Goal: Information Seeking & Learning: Learn about a topic

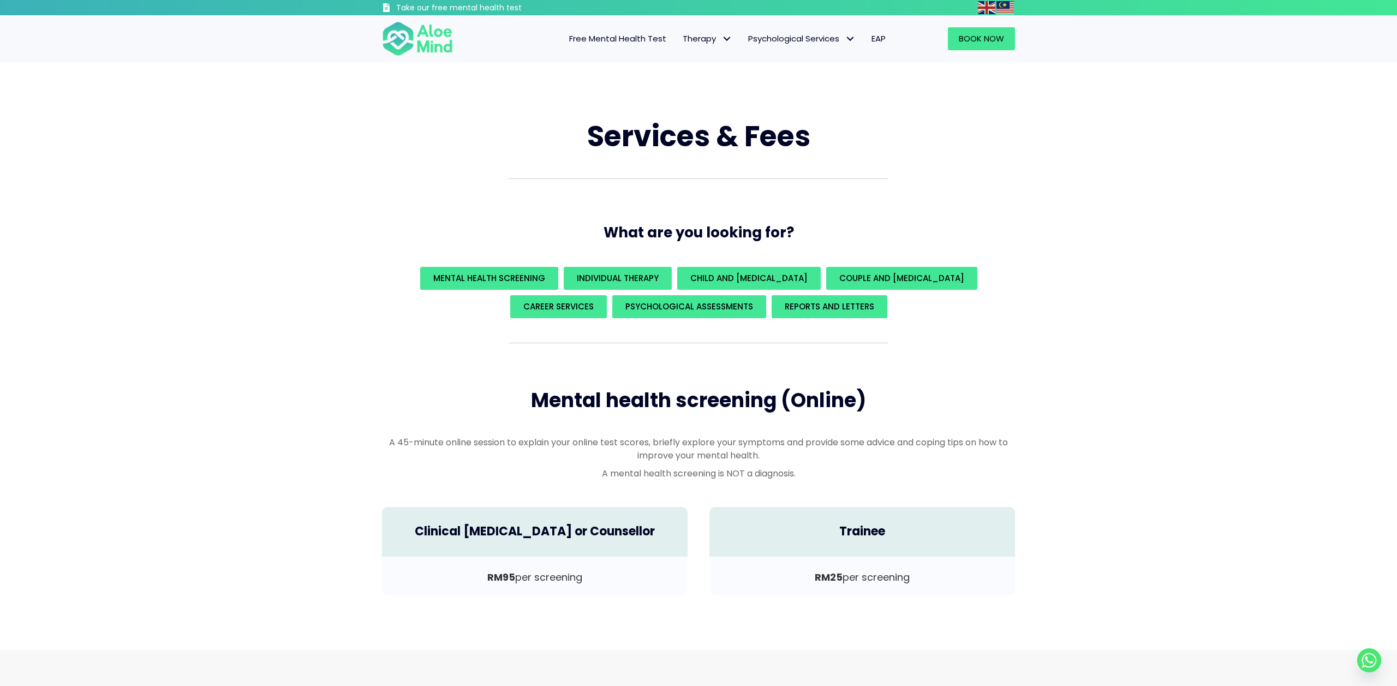
click at [603, 44] on link "Free Mental Health Test" at bounding box center [618, 38] width 114 height 23
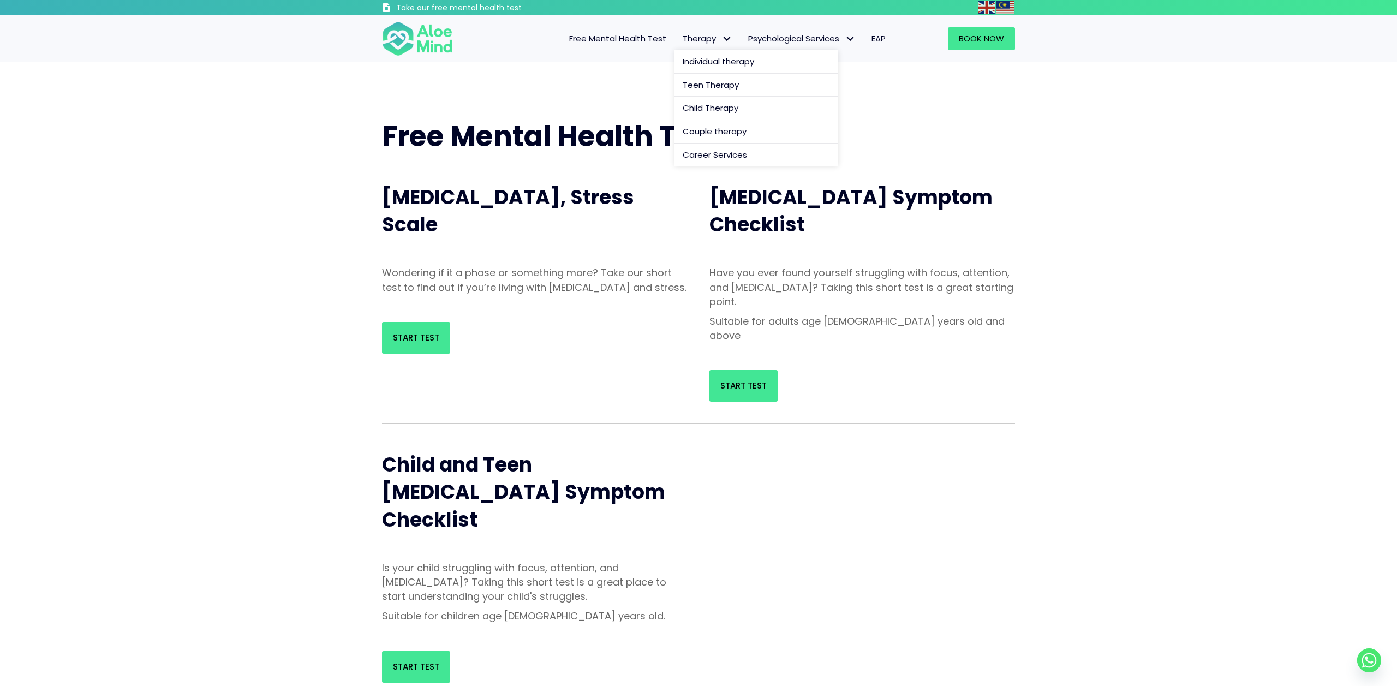
click at [692, 44] on span "Therapy" at bounding box center [707, 38] width 49 height 11
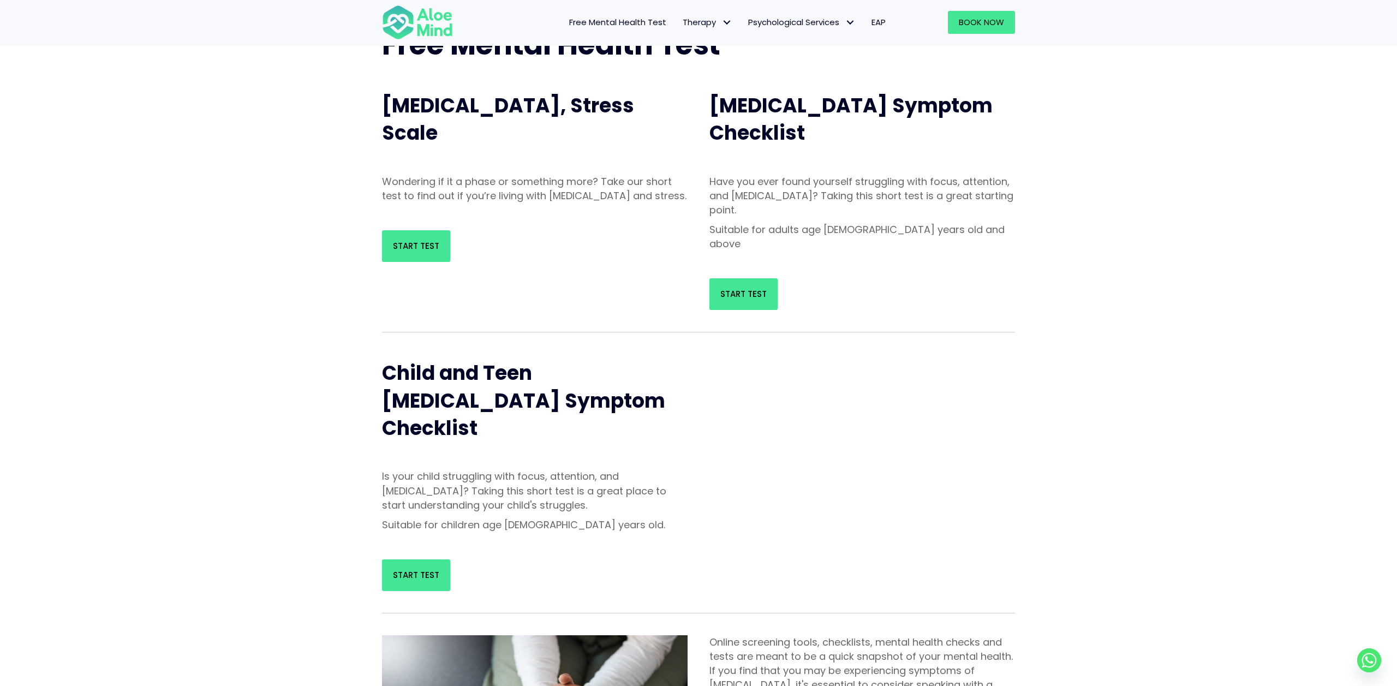
scroll to position [59, 0]
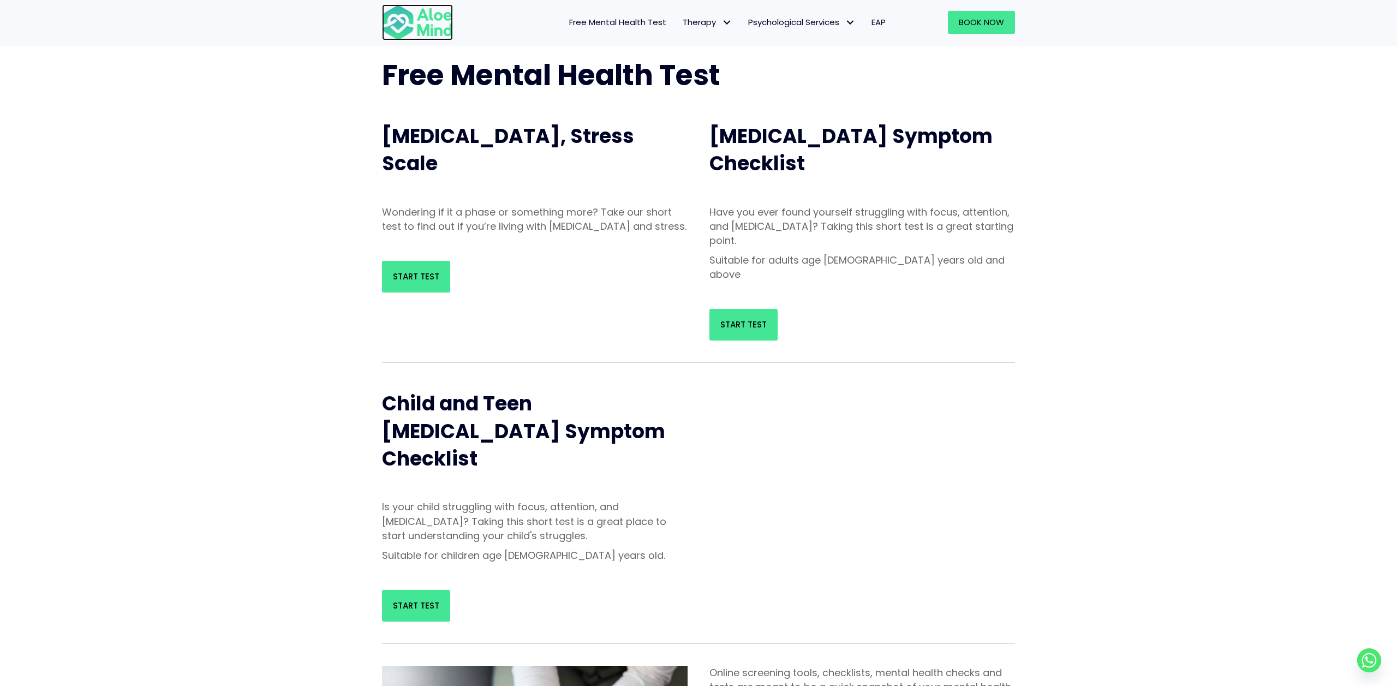
click at [415, 20] on img at bounding box center [417, 22] width 71 height 36
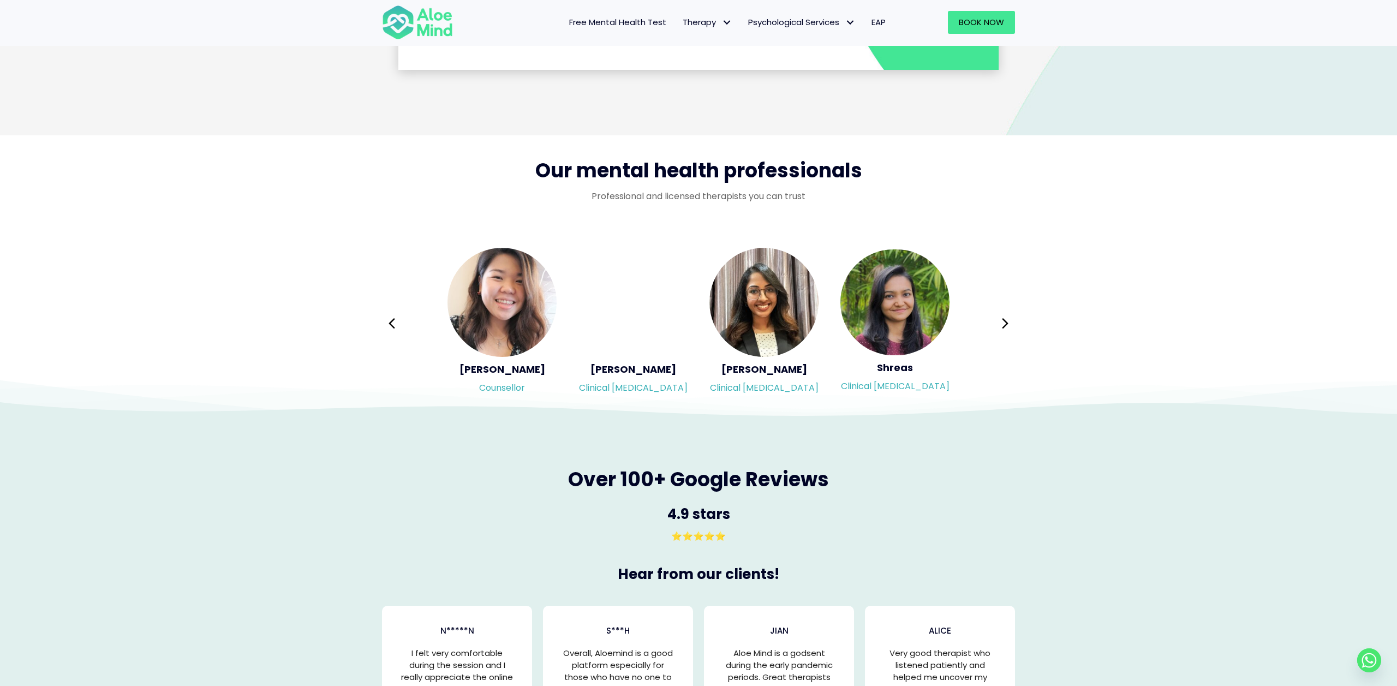
scroll to position [1658, 0]
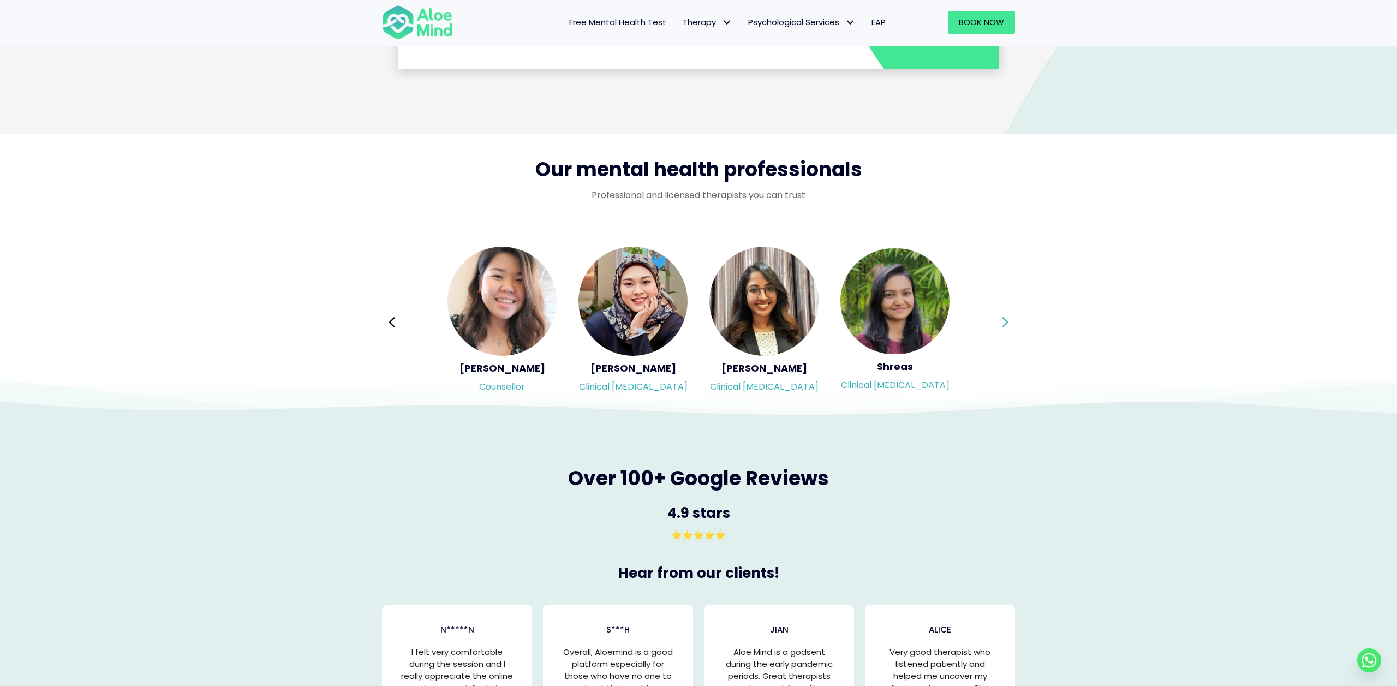
click at [1009, 314] on icon at bounding box center [1006, 322] width 8 height 21
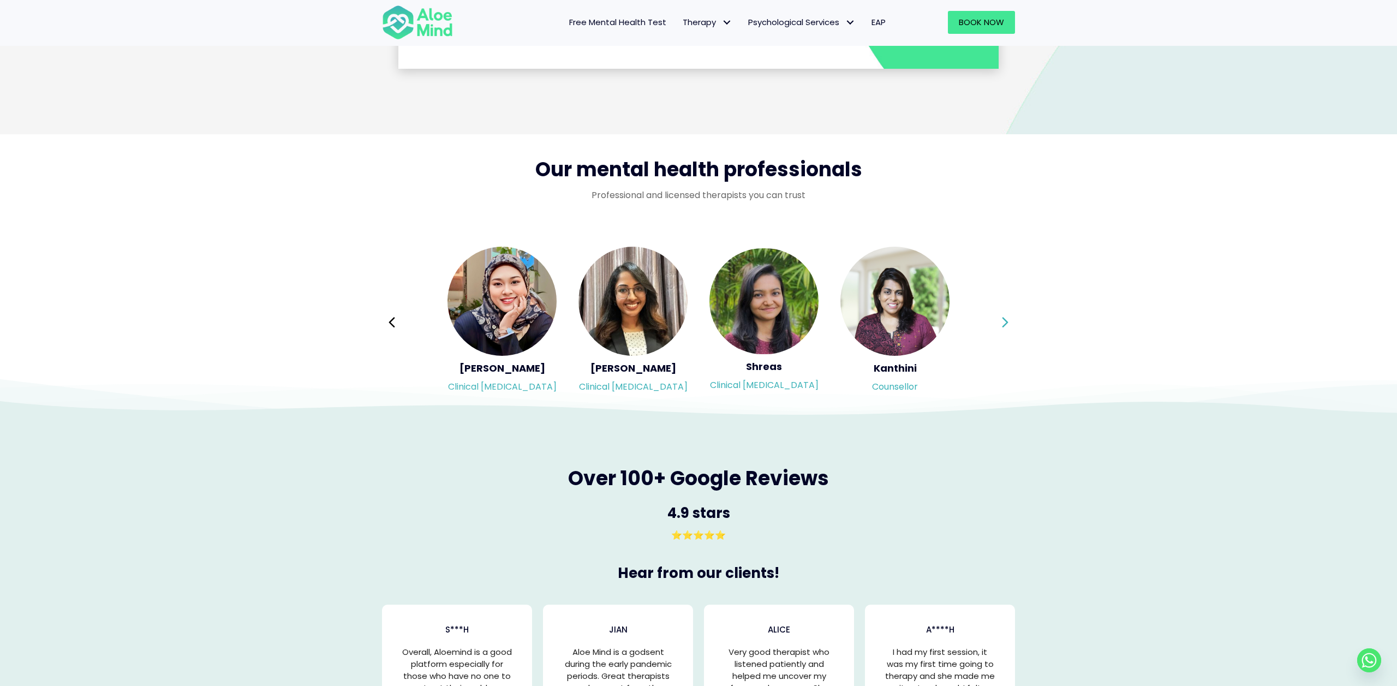
click at [1009, 314] on icon at bounding box center [1006, 322] width 8 height 21
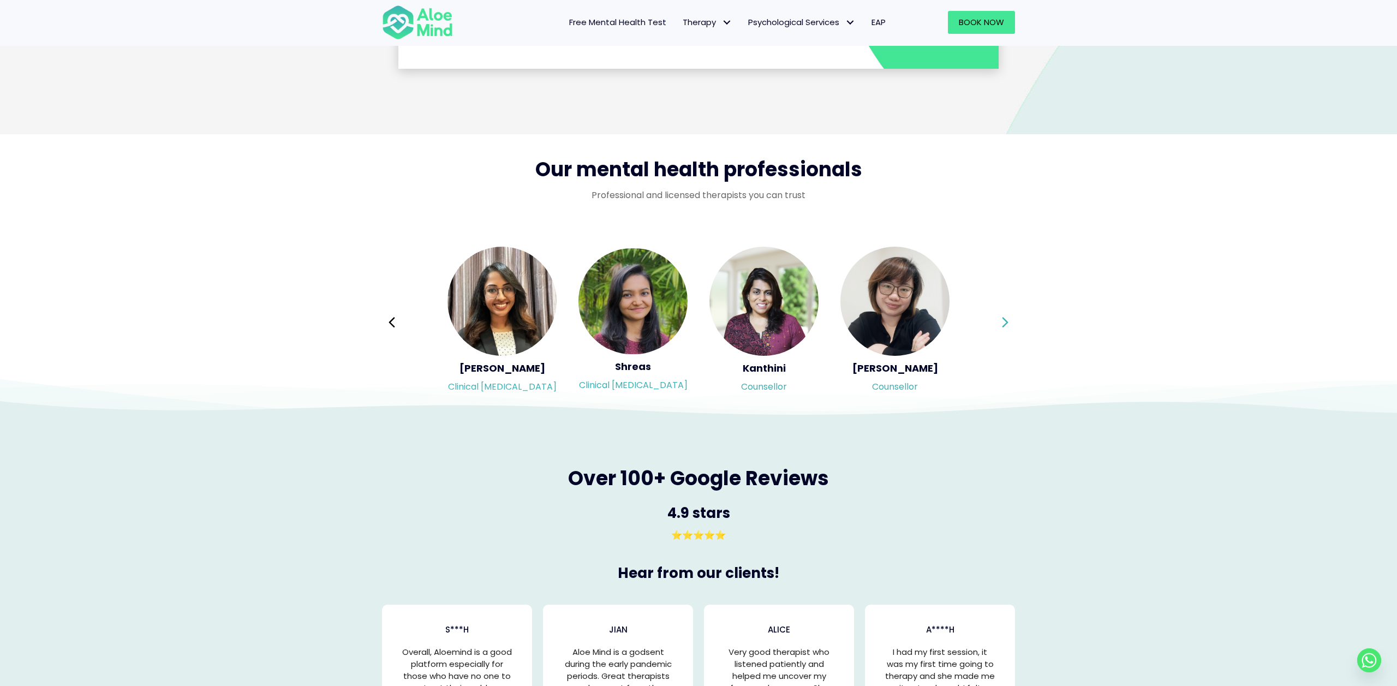
click at [1009, 314] on icon at bounding box center [1006, 322] width 8 height 21
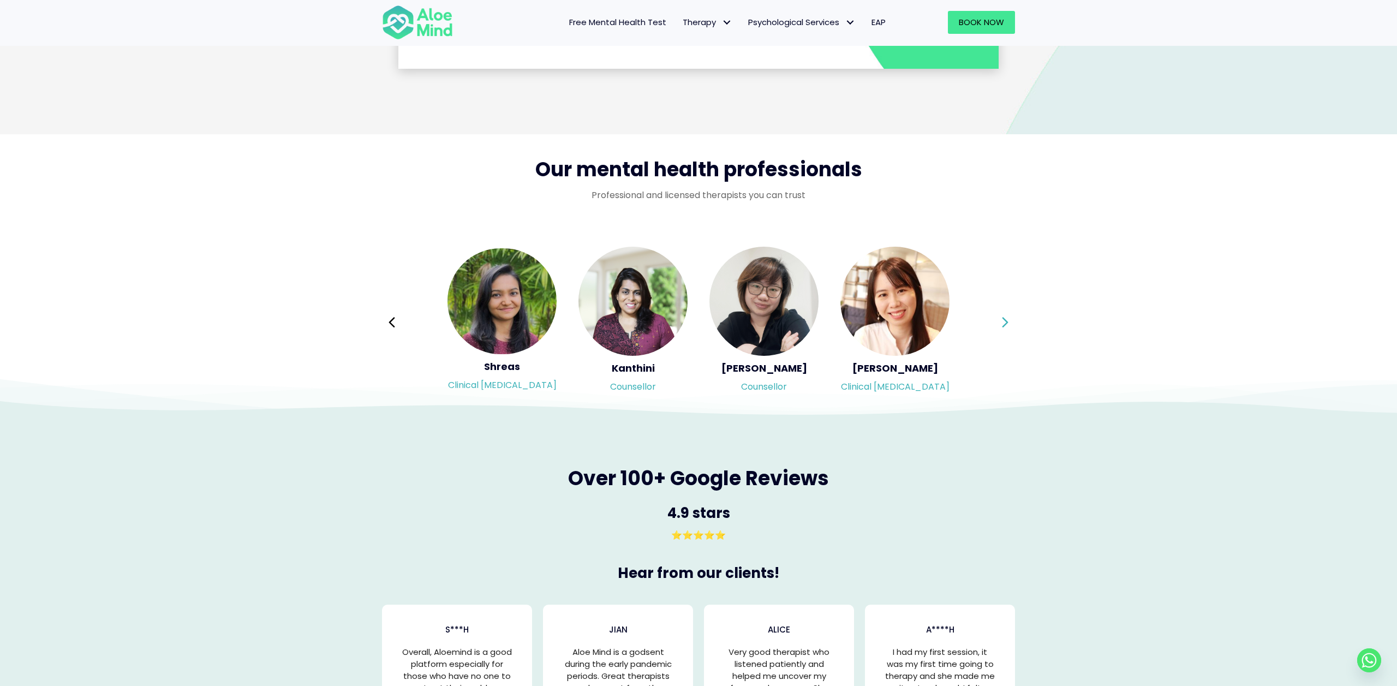
click at [1009, 314] on div "Syndy Clinical [MEDICAL_DATA] Diveena Clinical [MEDICAL_DATA] Elynna Counsellor…" at bounding box center [698, 323] width 633 height 154
click at [1009, 314] on icon at bounding box center [1006, 322] width 8 height 21
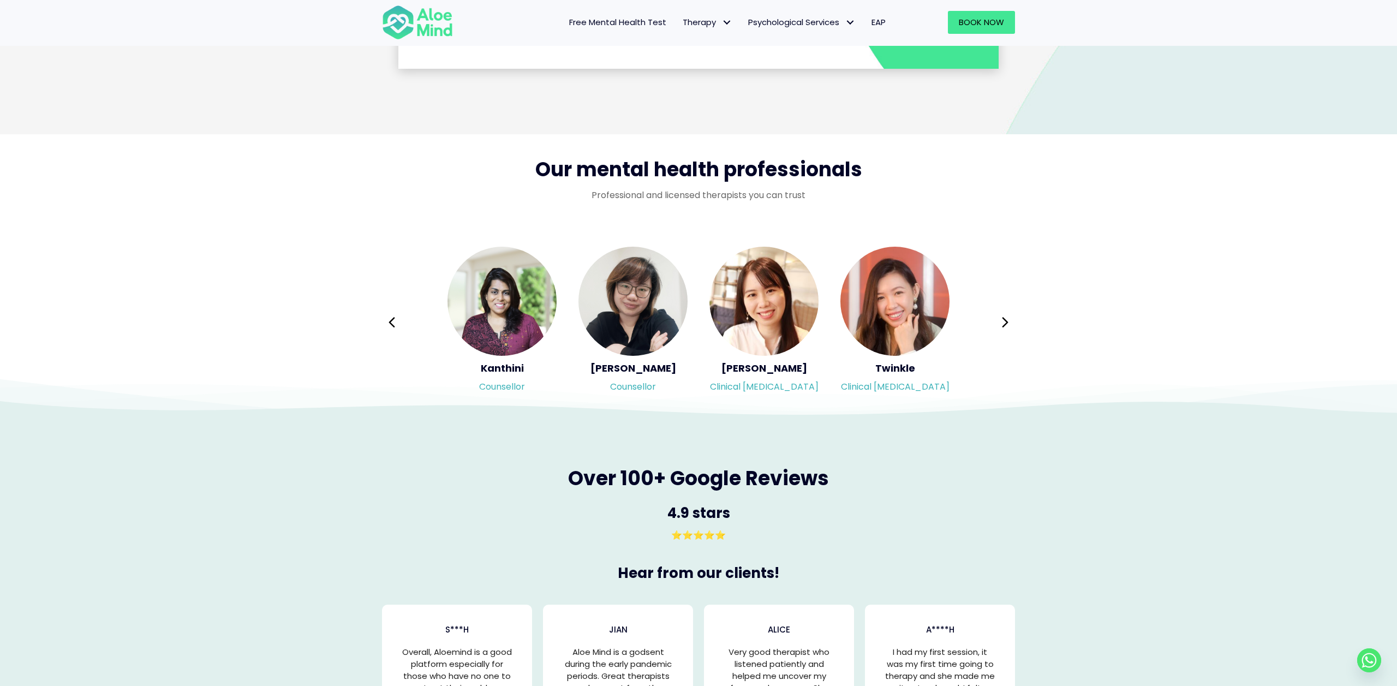
click at [1006, 314] on icon at bounding box center [1006, 322] width 8 height 21
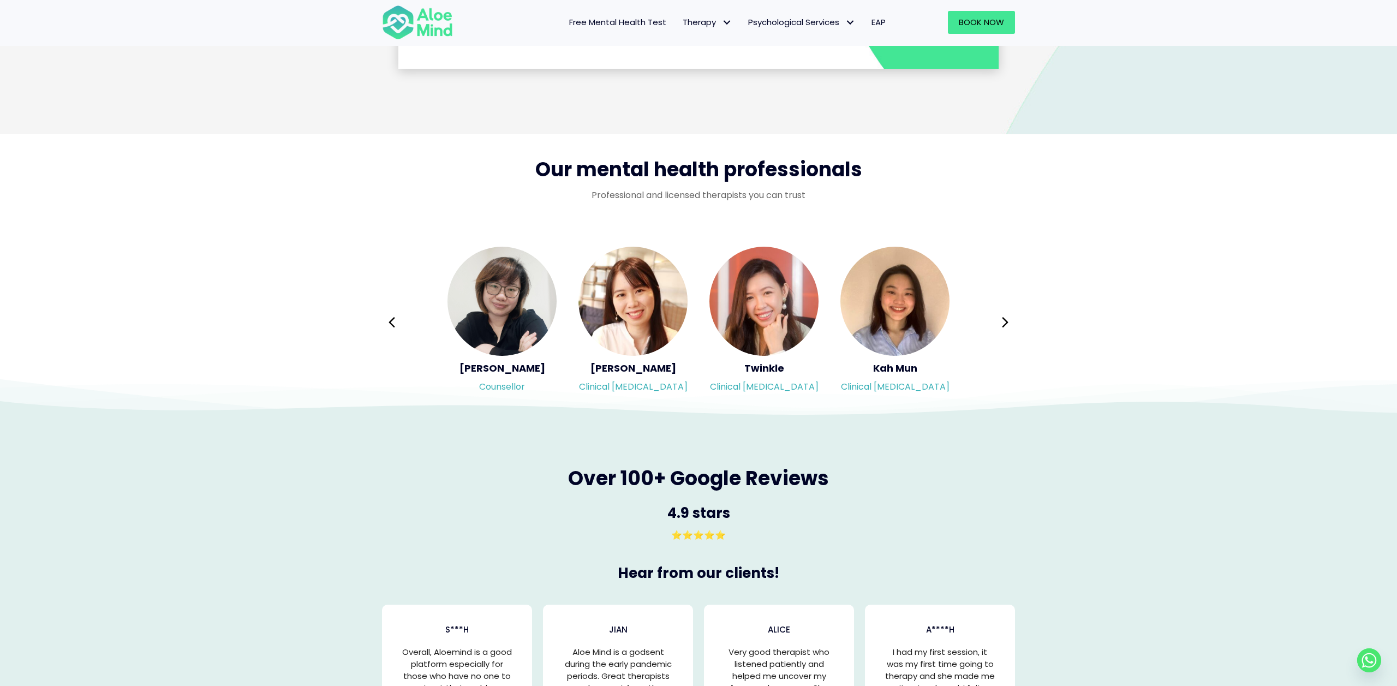
click at [1006, 314] on div "Syndy Clinical [MEDICAL_DATA] Diveena Clinical [MEDICAL_DATA] Elynna Counsellor…" at bounding box center [698, 323] width 633 height 154
click at [1006, 314] on icon at bounding box center [1006, 322] width 8 height 21
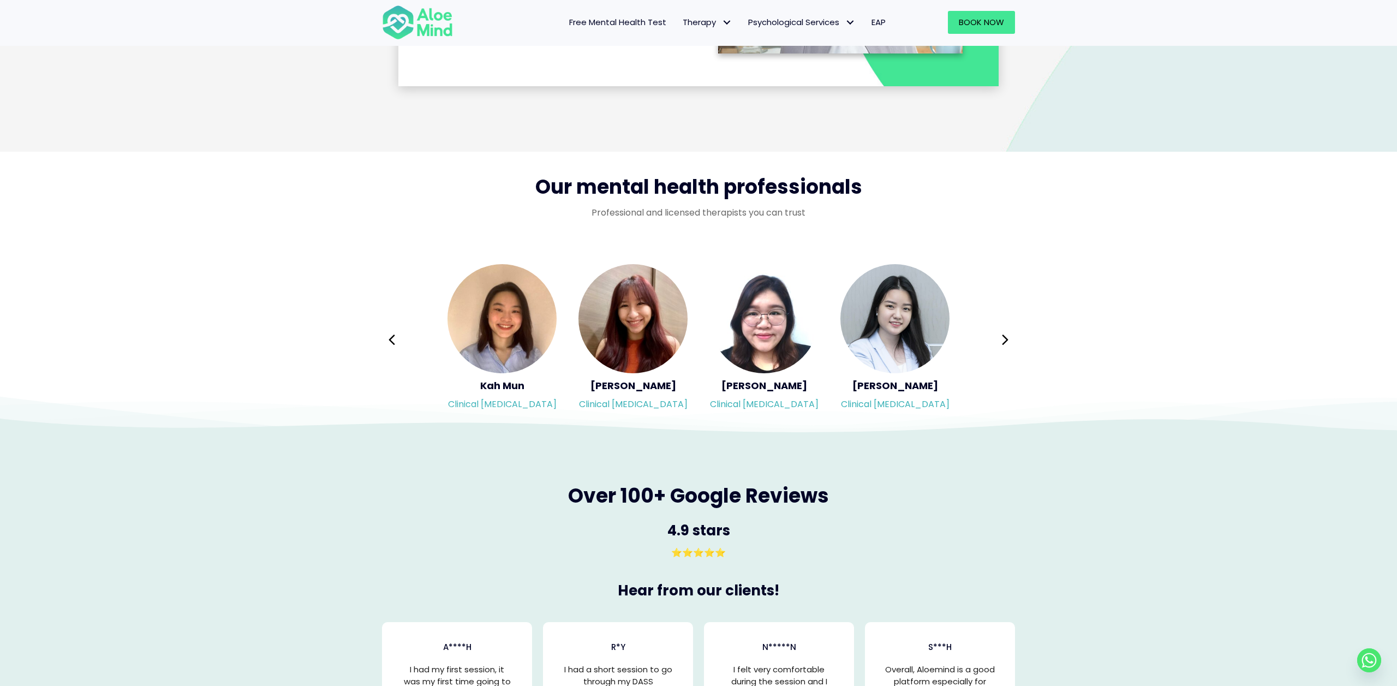
scroll to position [1581, 0]
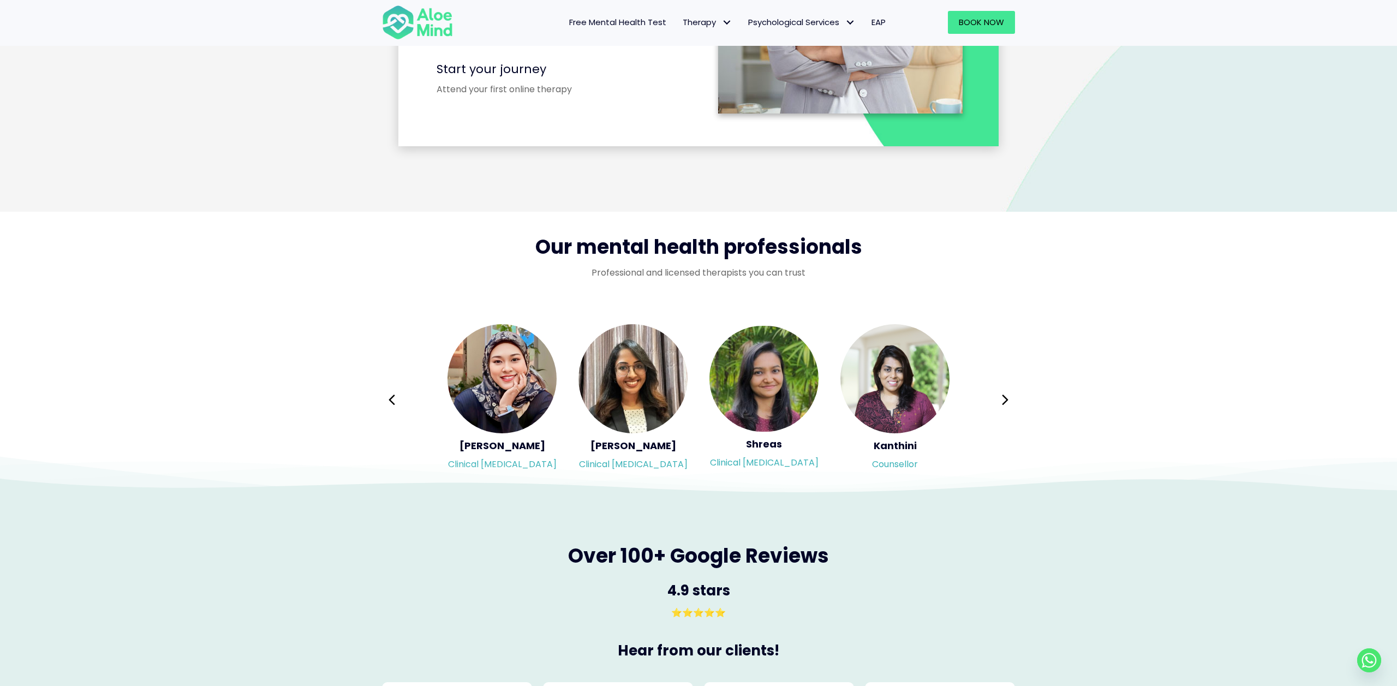
click at [1184, 339] on div "Our mental health professionals Professional and licensed therapists you can tr…" at bounding box center [698, 353] width 1397 height 282
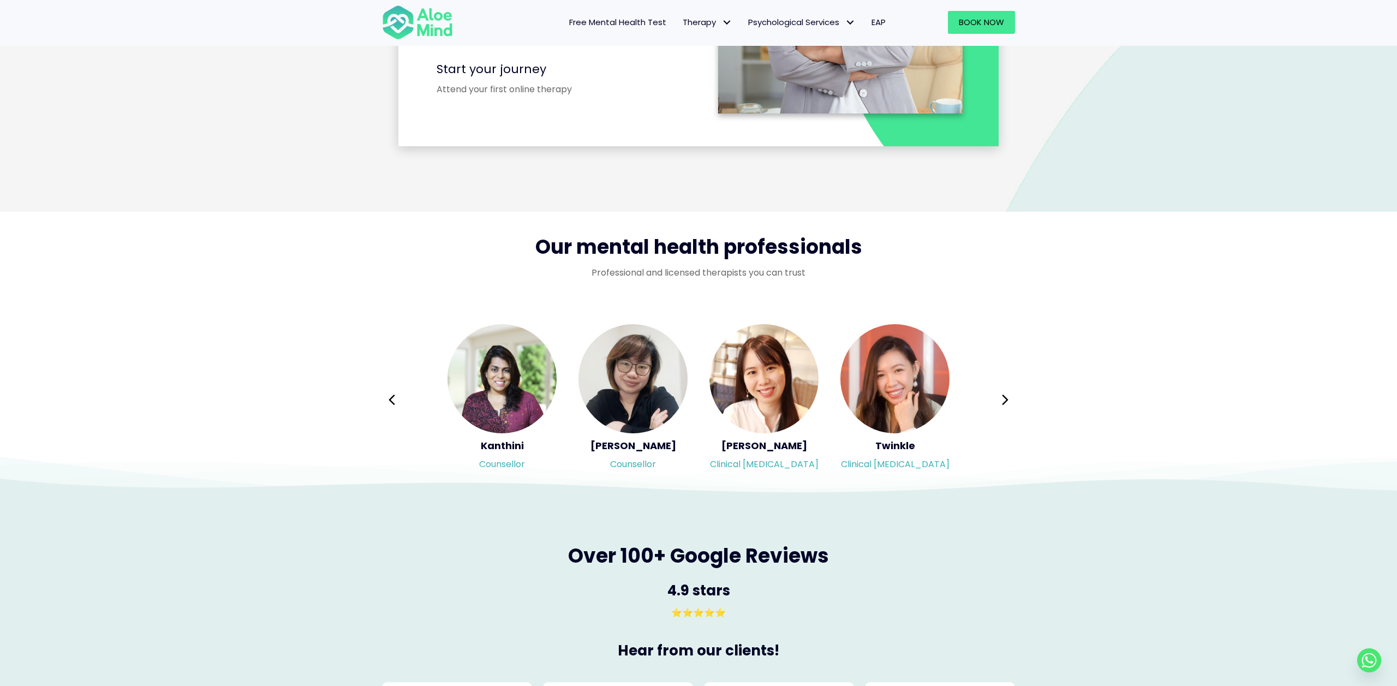
click at [999, 279] on p "Professional and licensed therapists you can trust" at bounding box center [698, 272] width 633 height 13
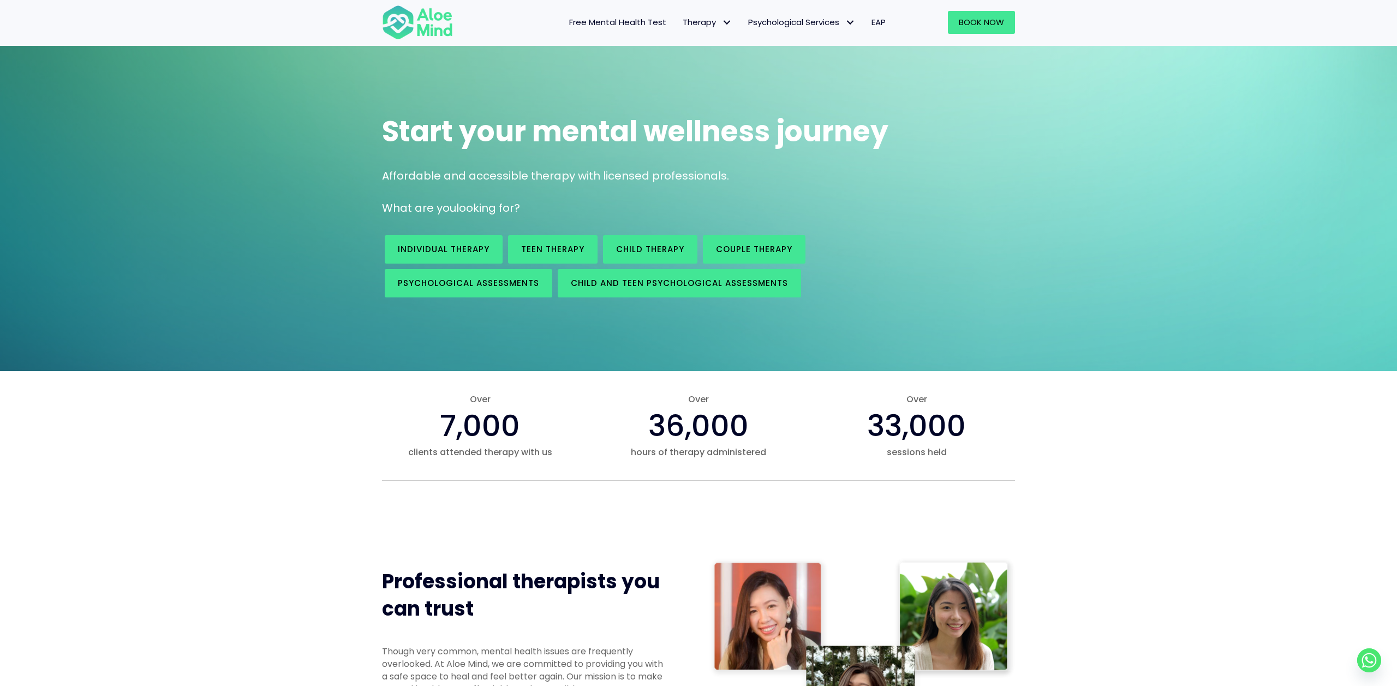
scroll to position [0, 0]
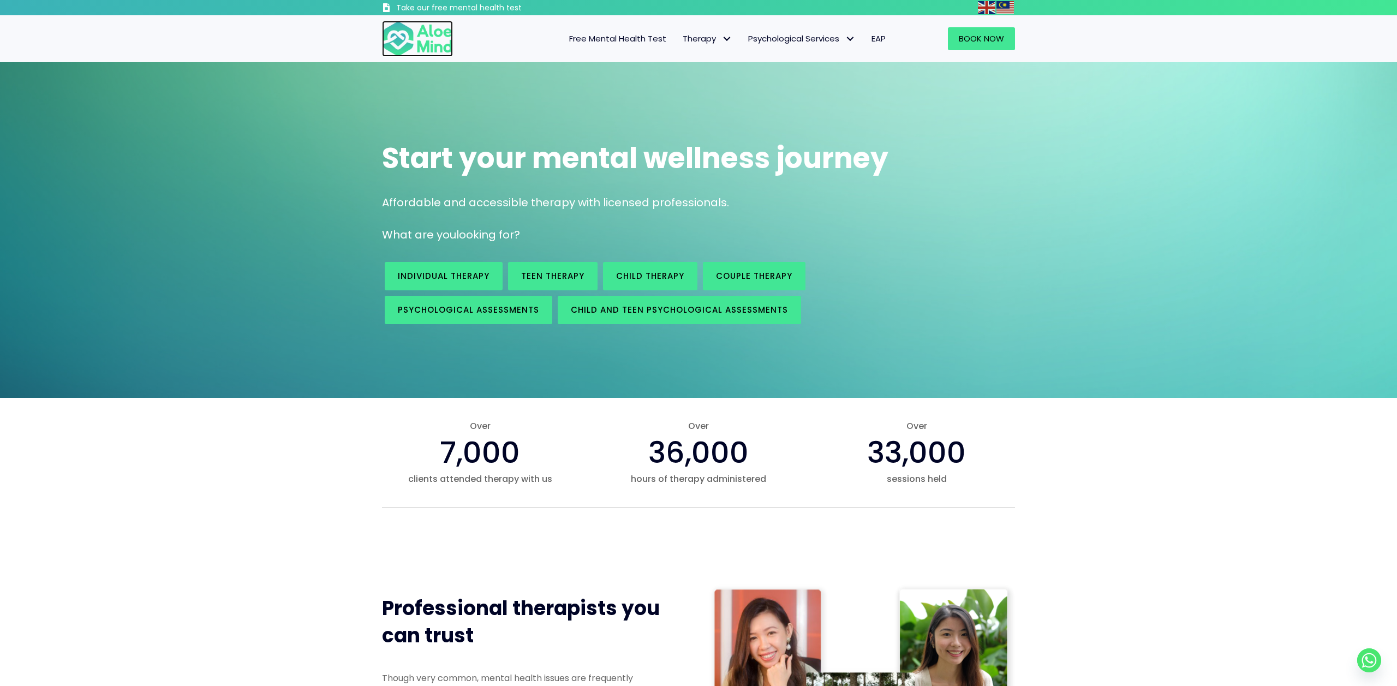
click at [423, 47] on img at bounding box center [417, 39] width 71 height 36
